Goal: Information Seeking & Learning: Learn about a topic

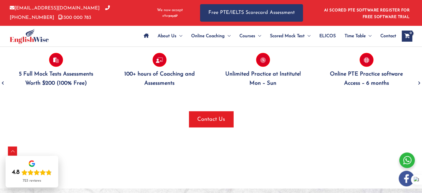
scroll to position [1130, 0]
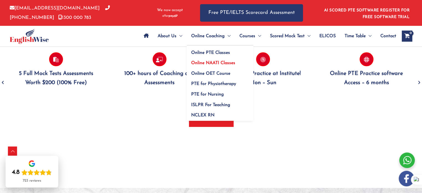
click at [200, 63] on span "Online NAATI Classes" at bounding box center [213, 63] width 44 height 4
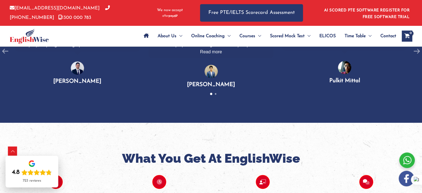
scroll to position [419, 0]
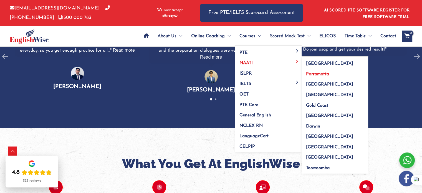
click at [309, 75] on span "Parramatta" at bounding box center [317, 74] width 23 height 4
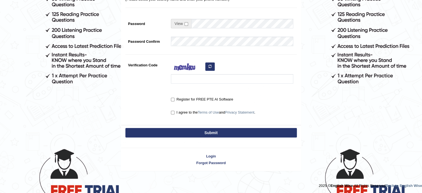
scroll to position [132, 0]
